Goal: Transaction & Acquisition: Purchase product/service

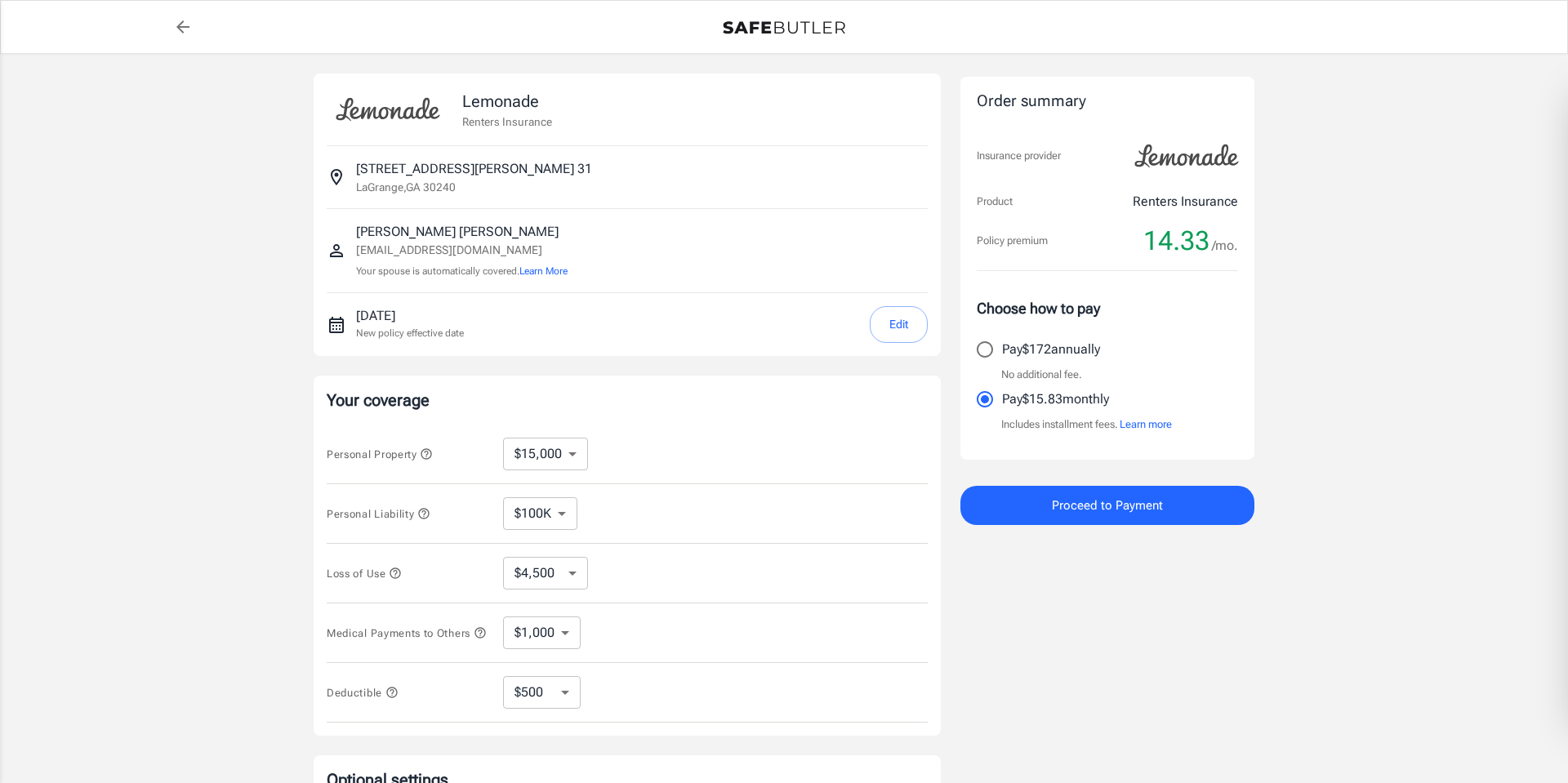
select select "15000"
select select "500"
click at [567, 456] on select "$10,000 $15,000 $20,000 $25,000 $30,000 $40,000 $50,000 $100K $150K $200K $250K" at bounding box center [545, 453] width 85 height 32
select select "10000"
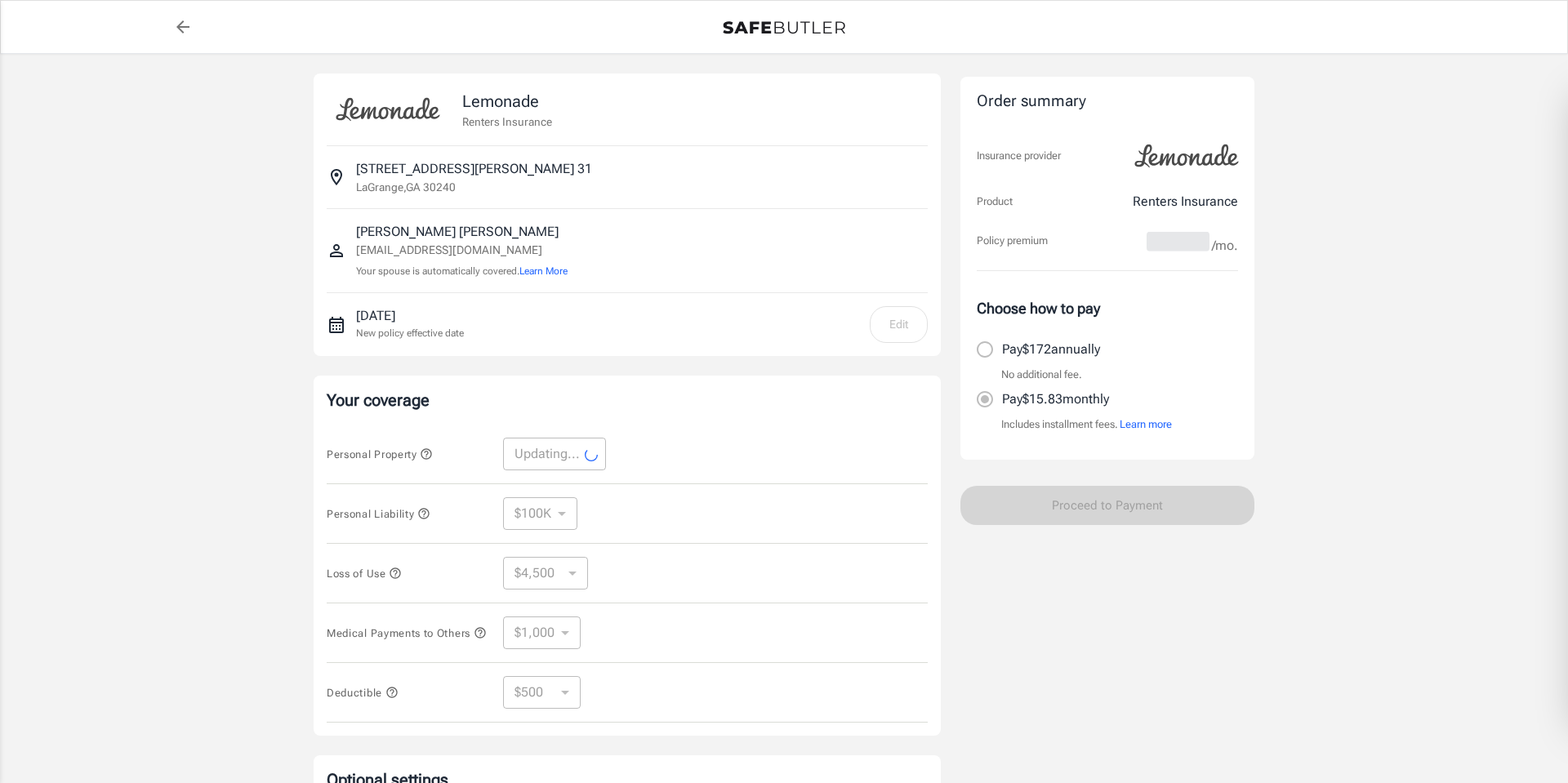
select select "10000"
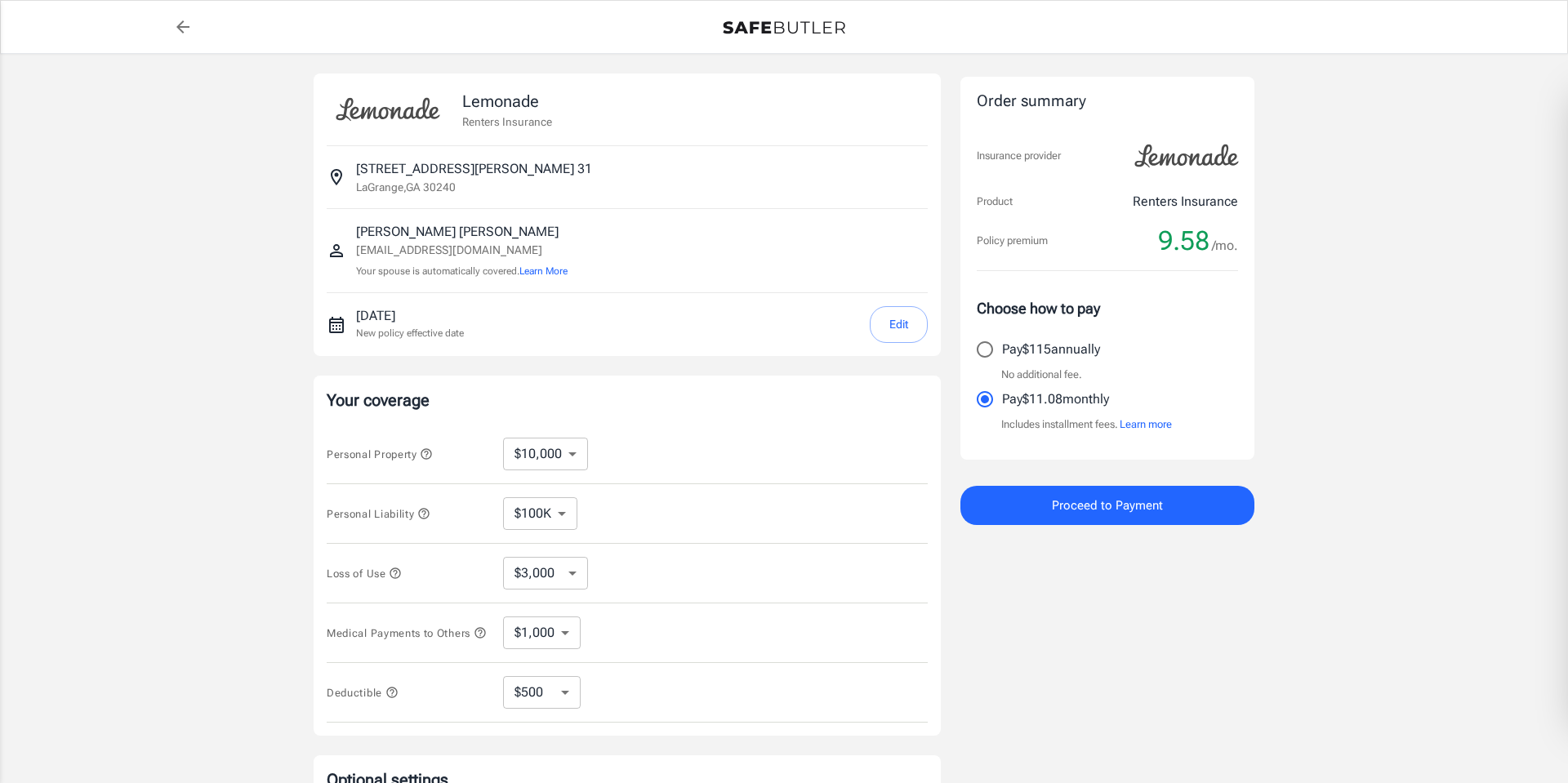
click at [392, 571] on icon "button" at bounding box center [395, 573] width 13 height 13
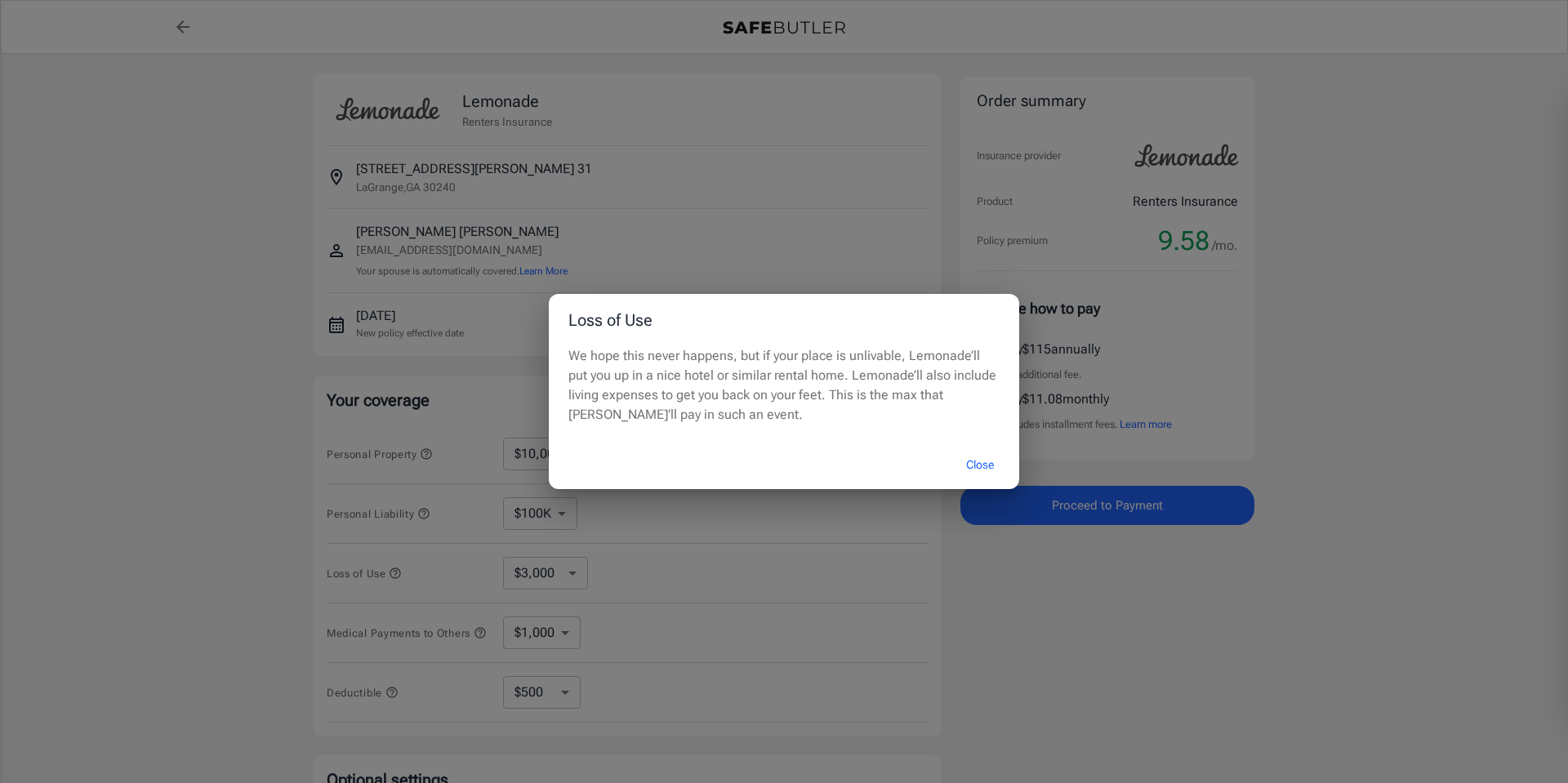
click at [989, 464] on button "Close" at bounding box center [979, 465] width 65 height 35
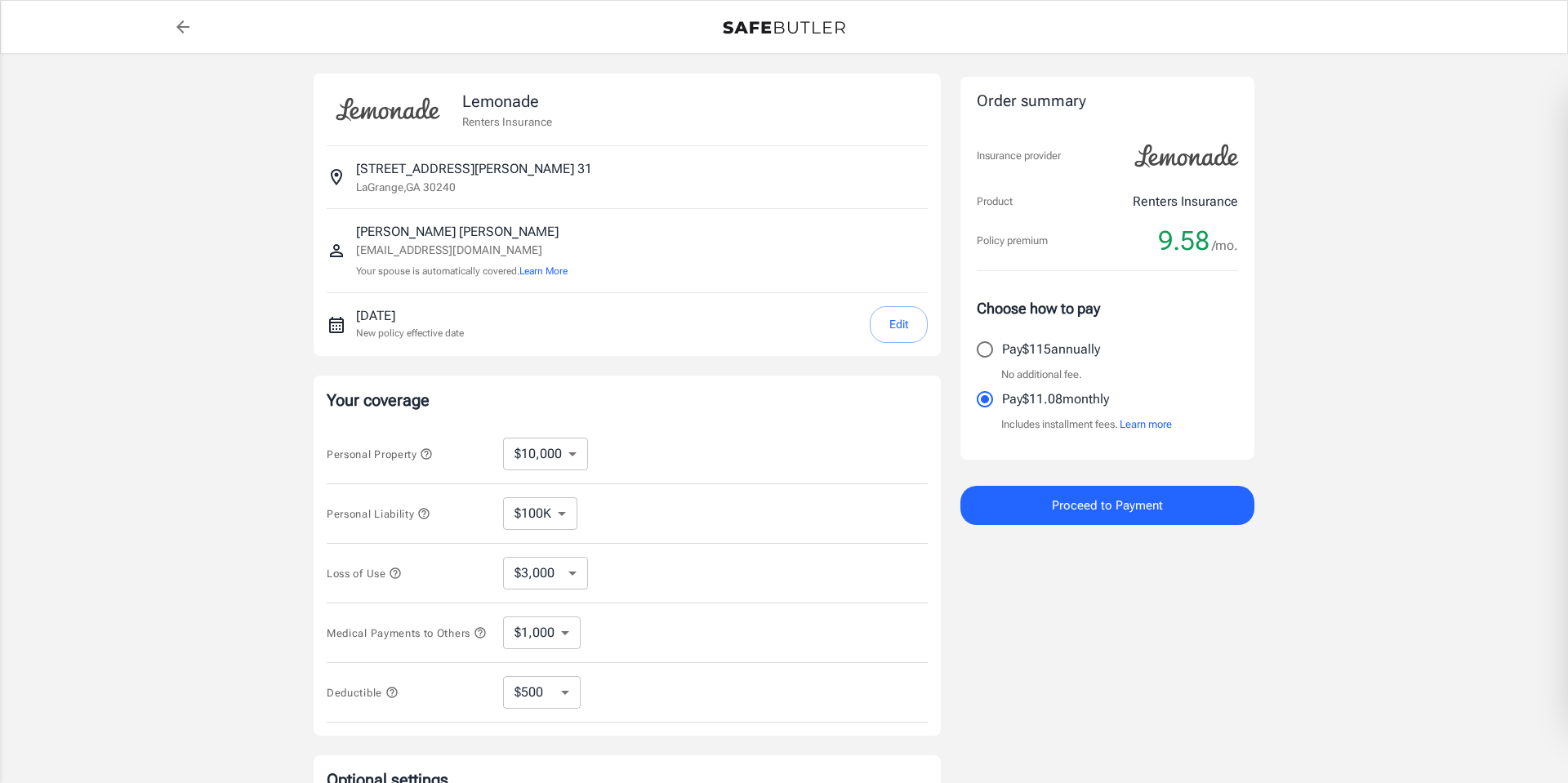
click at [571, 578] on select "$3,000 $6,000 $12,000 $21,000 $36,000 $60,000 $96,000 $153K $198K" at bounding box center [545, 572] width 85 height 32
select select "6000"
click at [568, 574] on select "$3,000 $6,000 $12,000 $21,000 $36,000 $60,000 $96,000 $153K $198K" at bounding box center [545, 572] width 85 height 32
select select "3000"
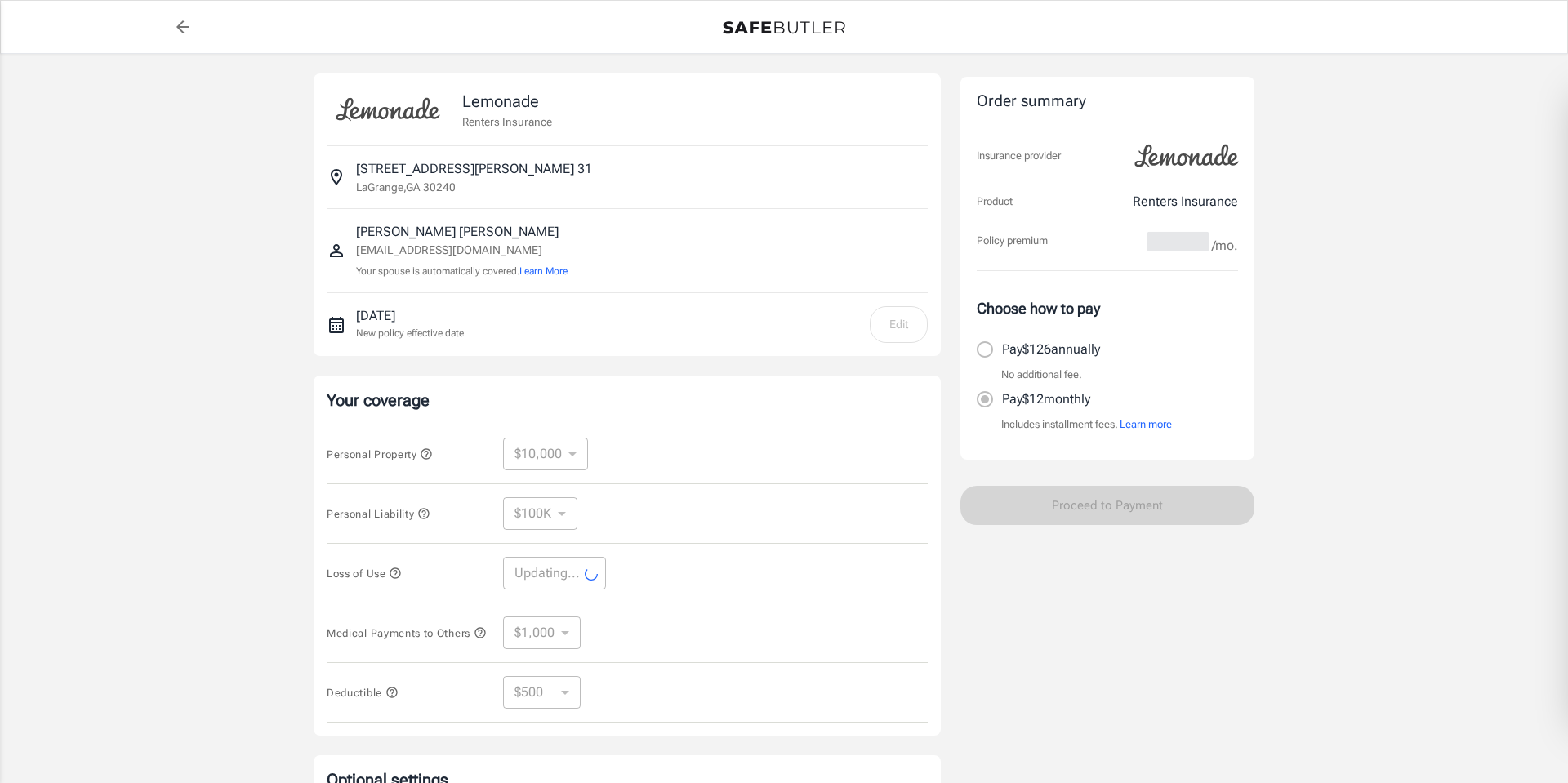
select select "3000"
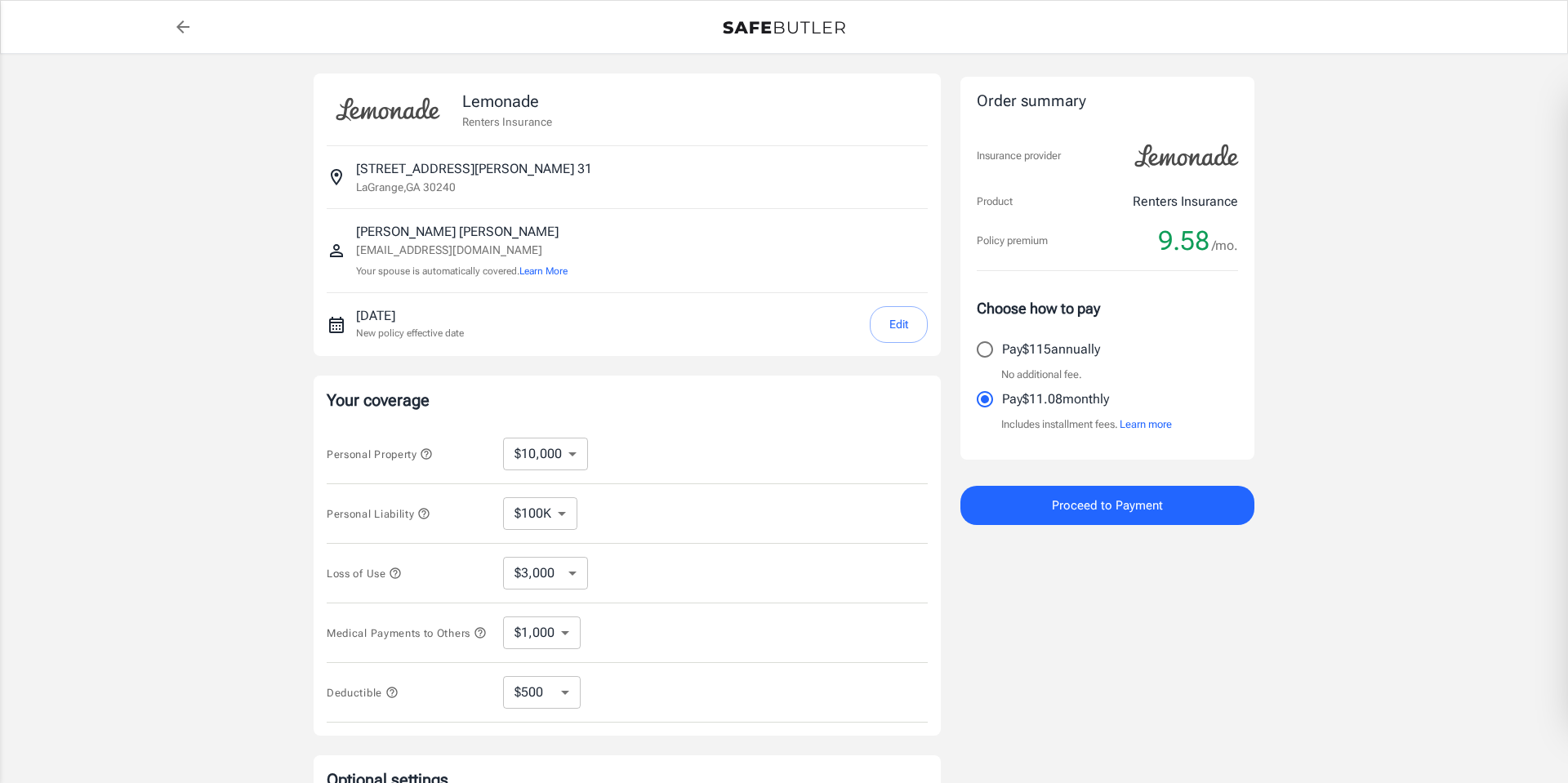
click at [1058, 651] on div "Order summary Insurance provider Product Renters Insurance Policy premium 9.58 …" at bounding box center [1106, 488] width 294 height 829
click at [1066, 516] on button "Proceed to Payment" at bounding box center [1106, 505] width 294 height 40
